Goal: Task Accomplishment & Management: Manage account settings

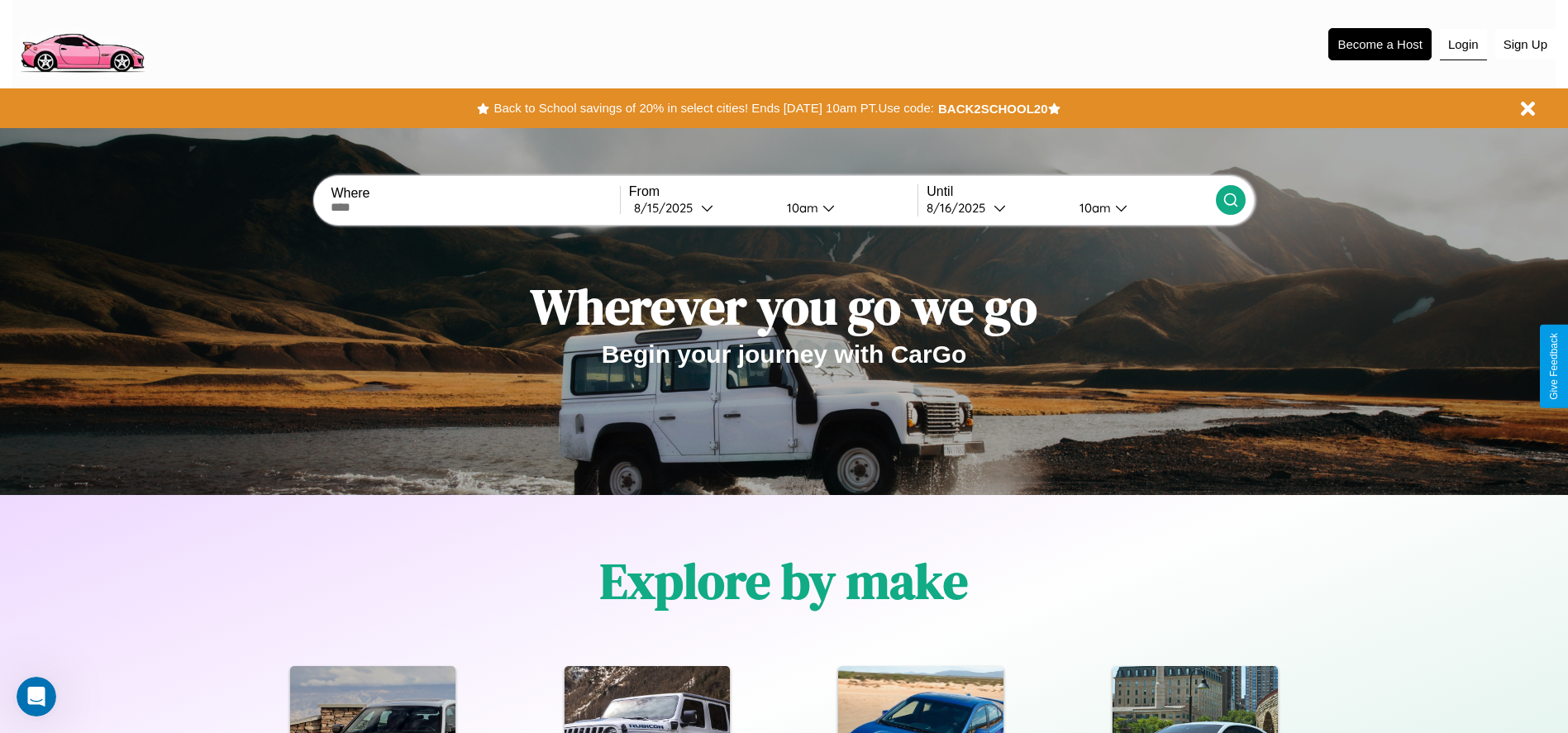
click at [1463, 43] on button "Login" at bounding box center [1463, 44] width 47 height 31
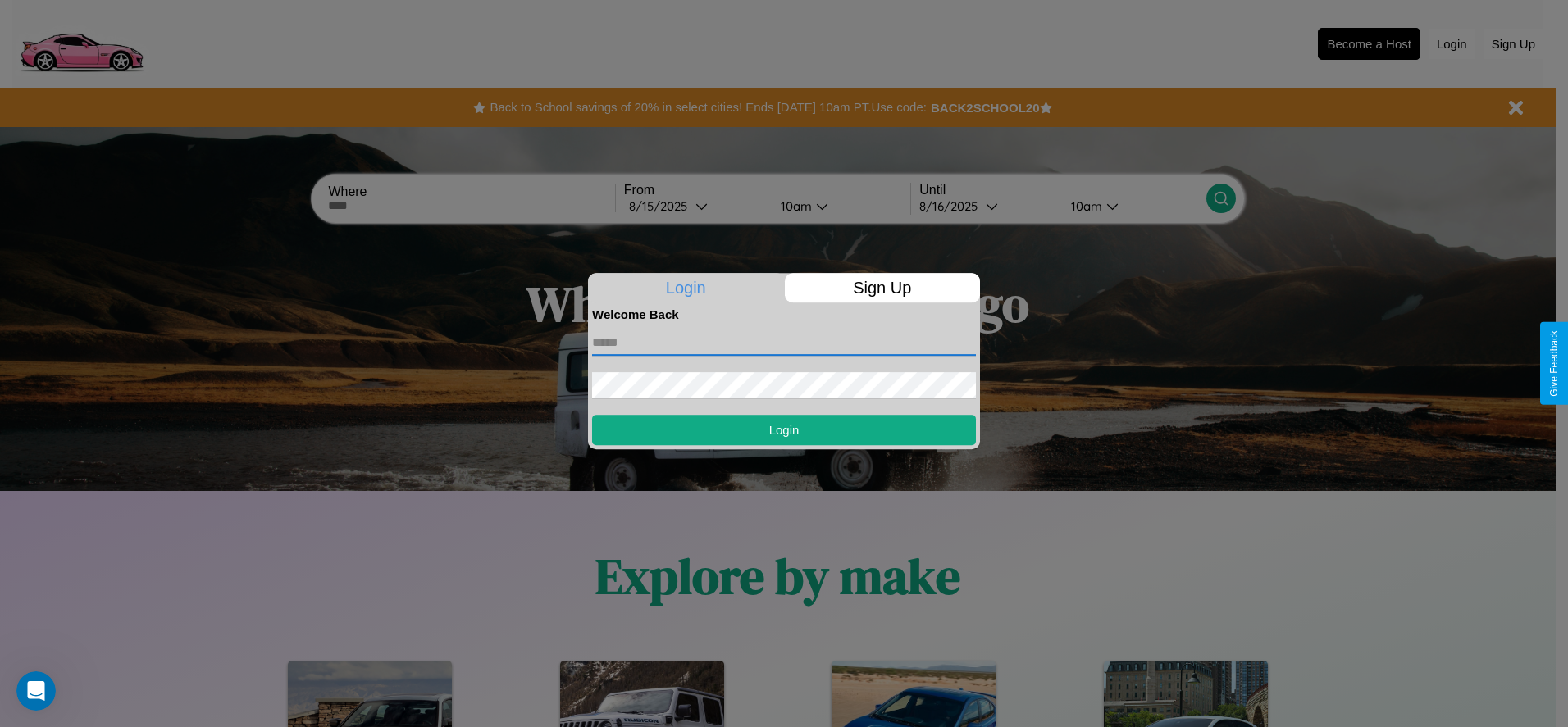
click at [784, 342] on input "text" at bounding box center [784, 343] width 383 height 26
type input "**********"
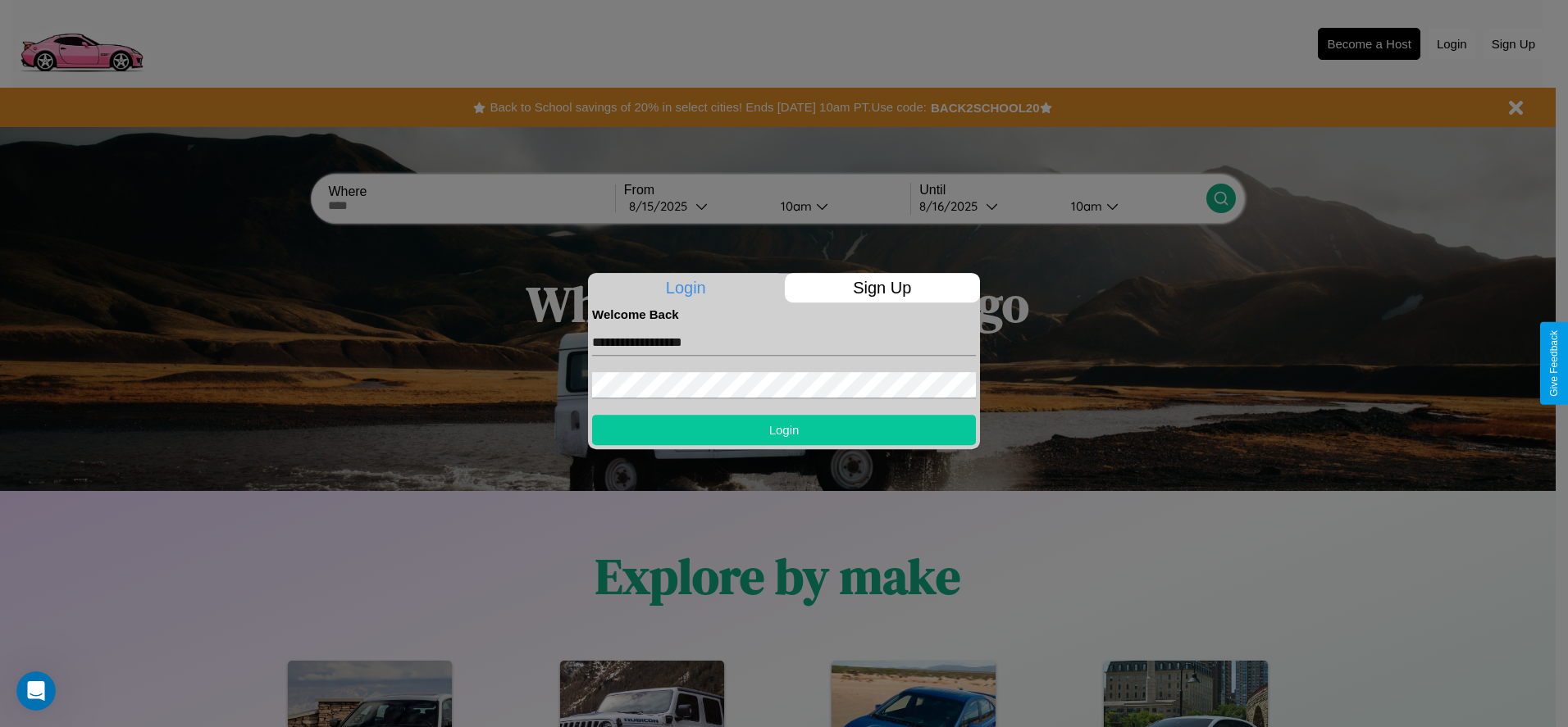
click at [784, 430] on button "Login" at bounding box center [784, 430] width 383 height 31
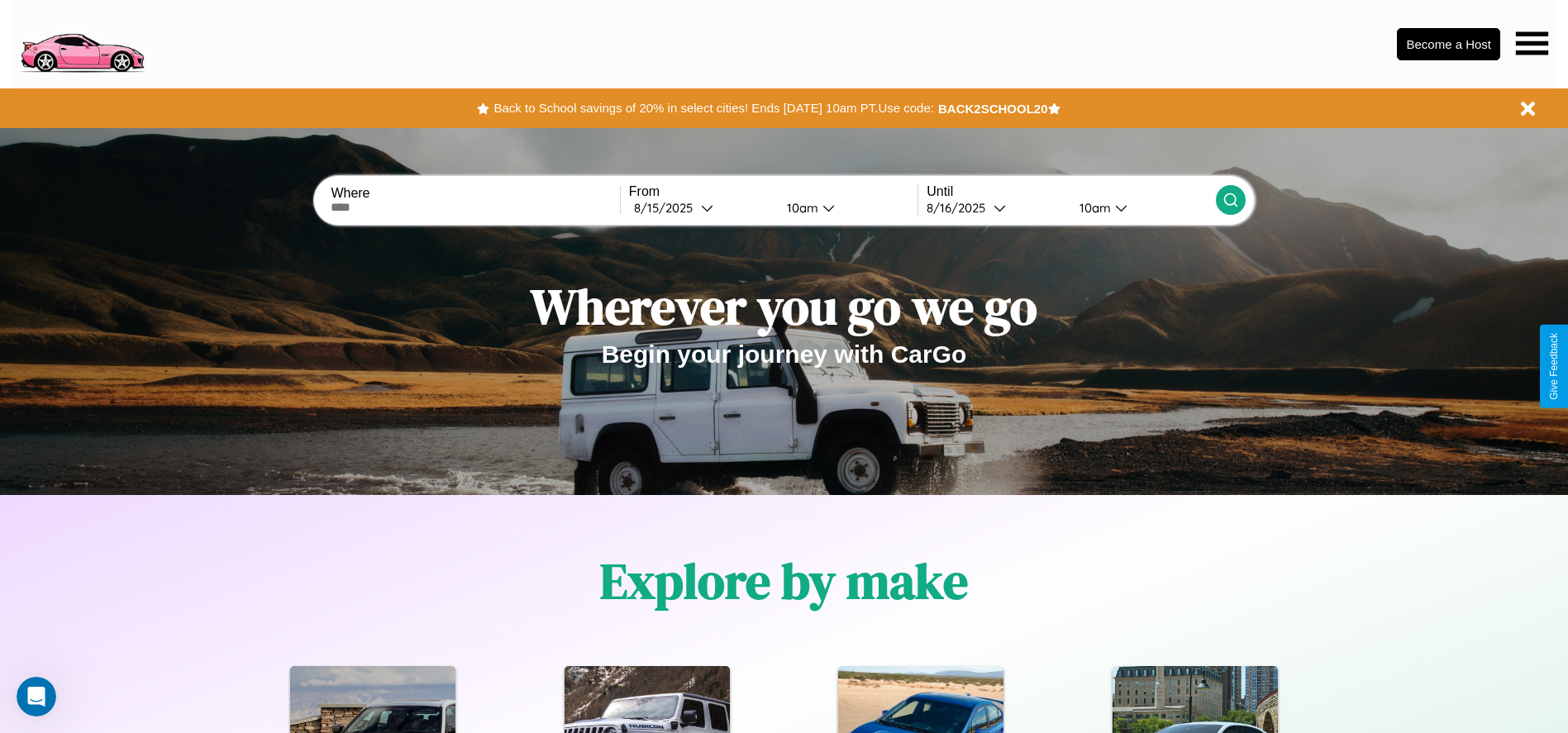
click at [1532, 43] on icon at bounding box center [1532, 43] width 32 height 23
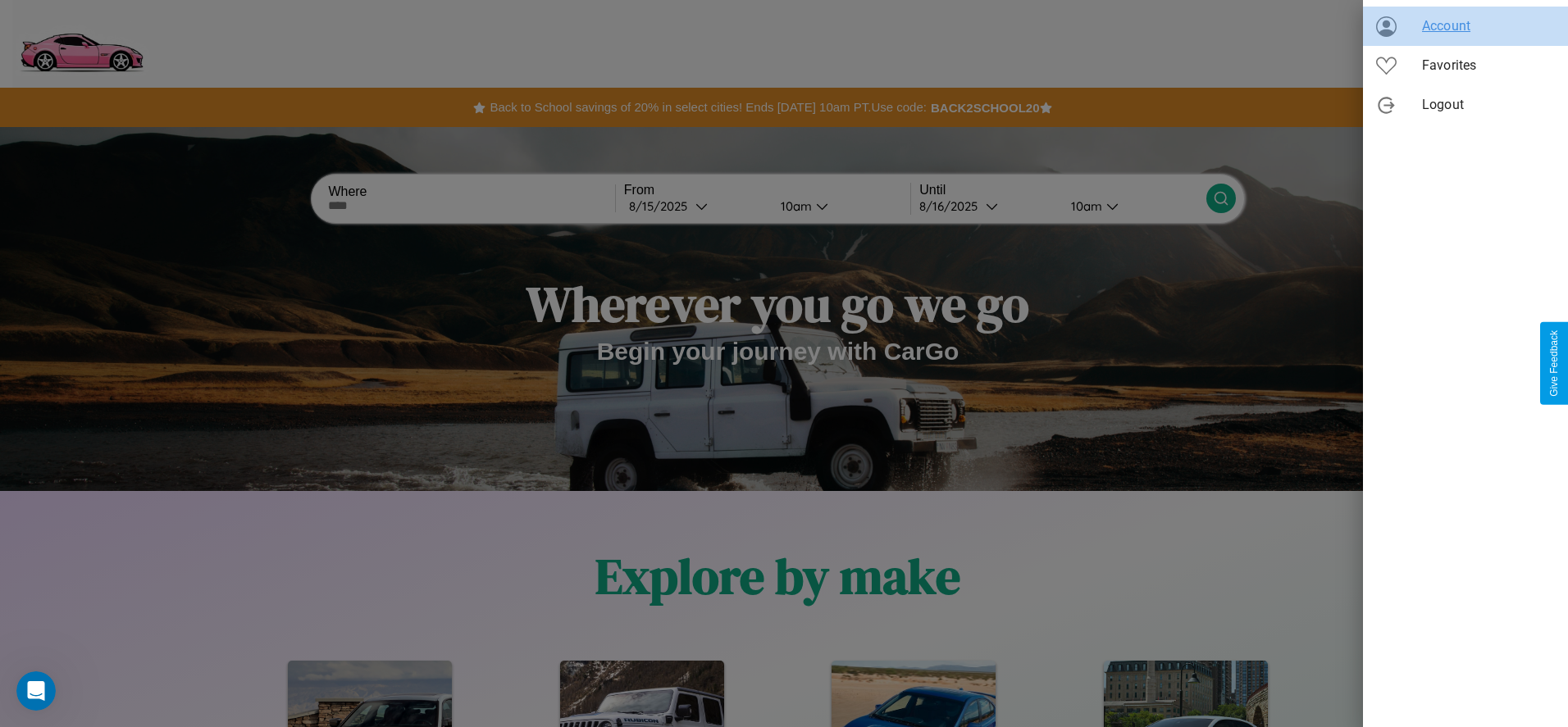
click at [1466, 26] on span "Account" at bounding box center [1488, 26] width 133 height 19
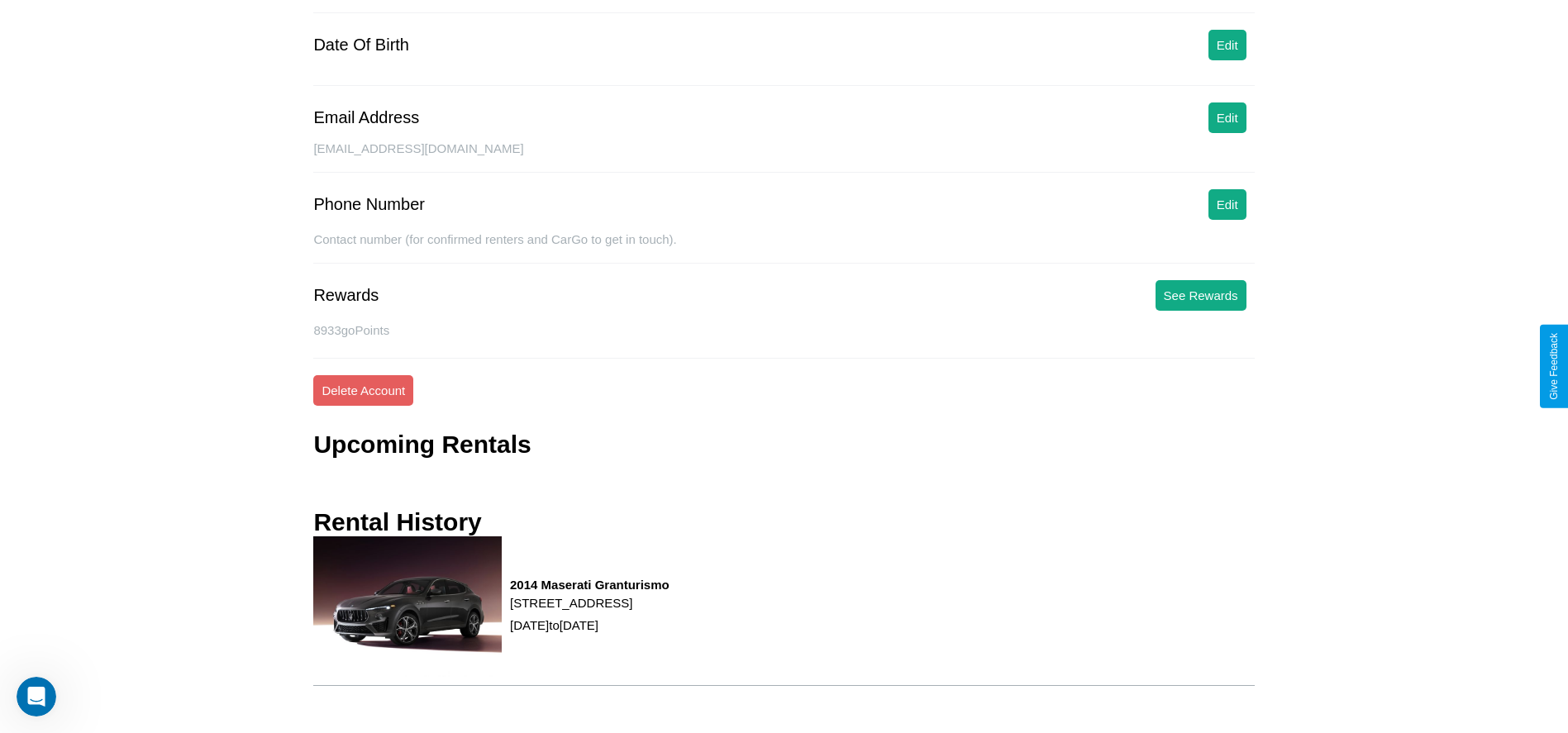
scroll to position [215, 0]
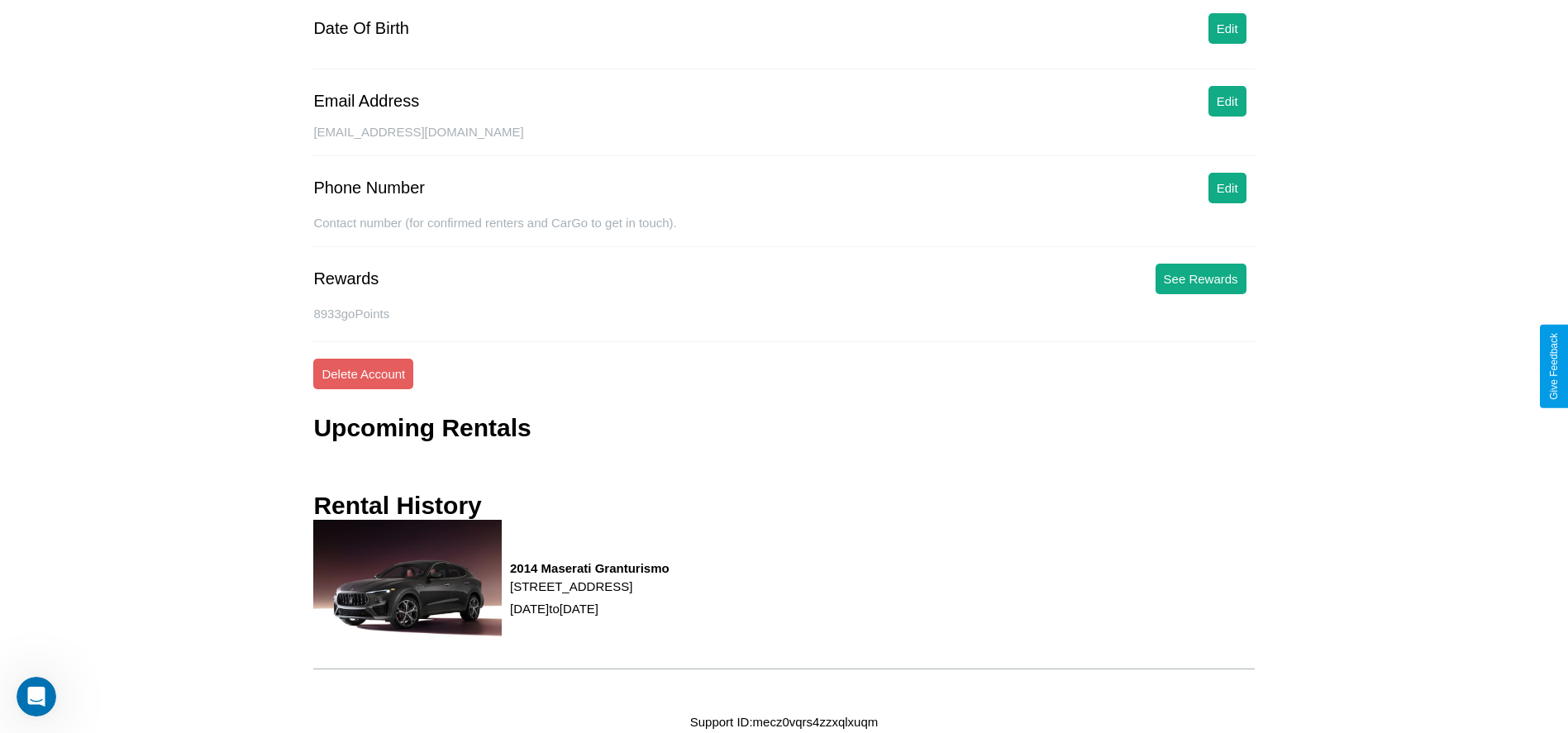
click at [1227, 217] on div "Contact number (for confirmed renters and CarGo to get in touch)." at bounding box center [783, 230] width 940 height 31
